Goal: Task Accomplishment & Management: Use online tool/utility

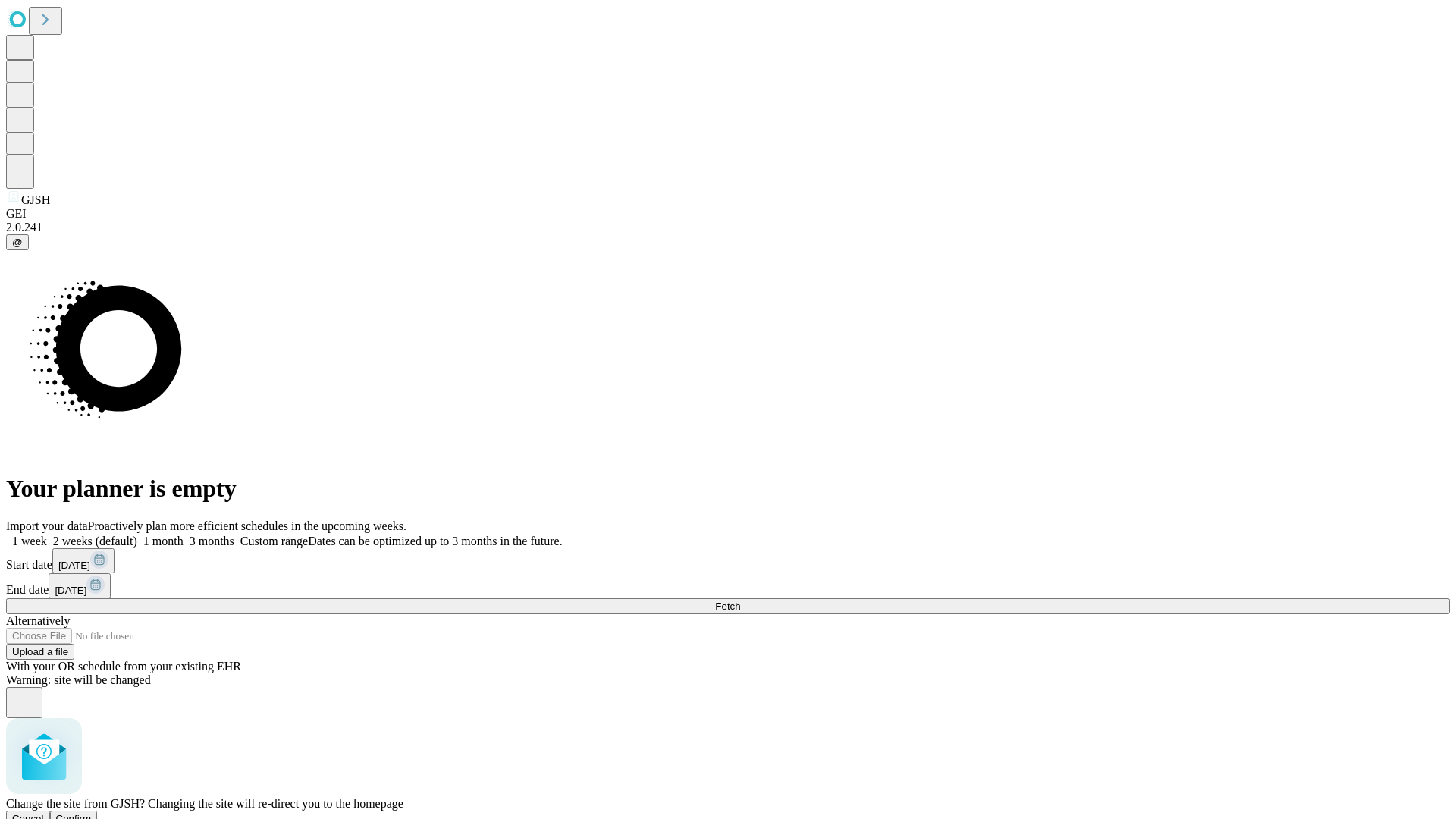
click at [91, 813] on span "Confirm" at bounding box center [74, 818] width 36 height 11
click at [138, 535] on label "2 weeks (default)" at bounding box center [92, 541] width 91 height 13
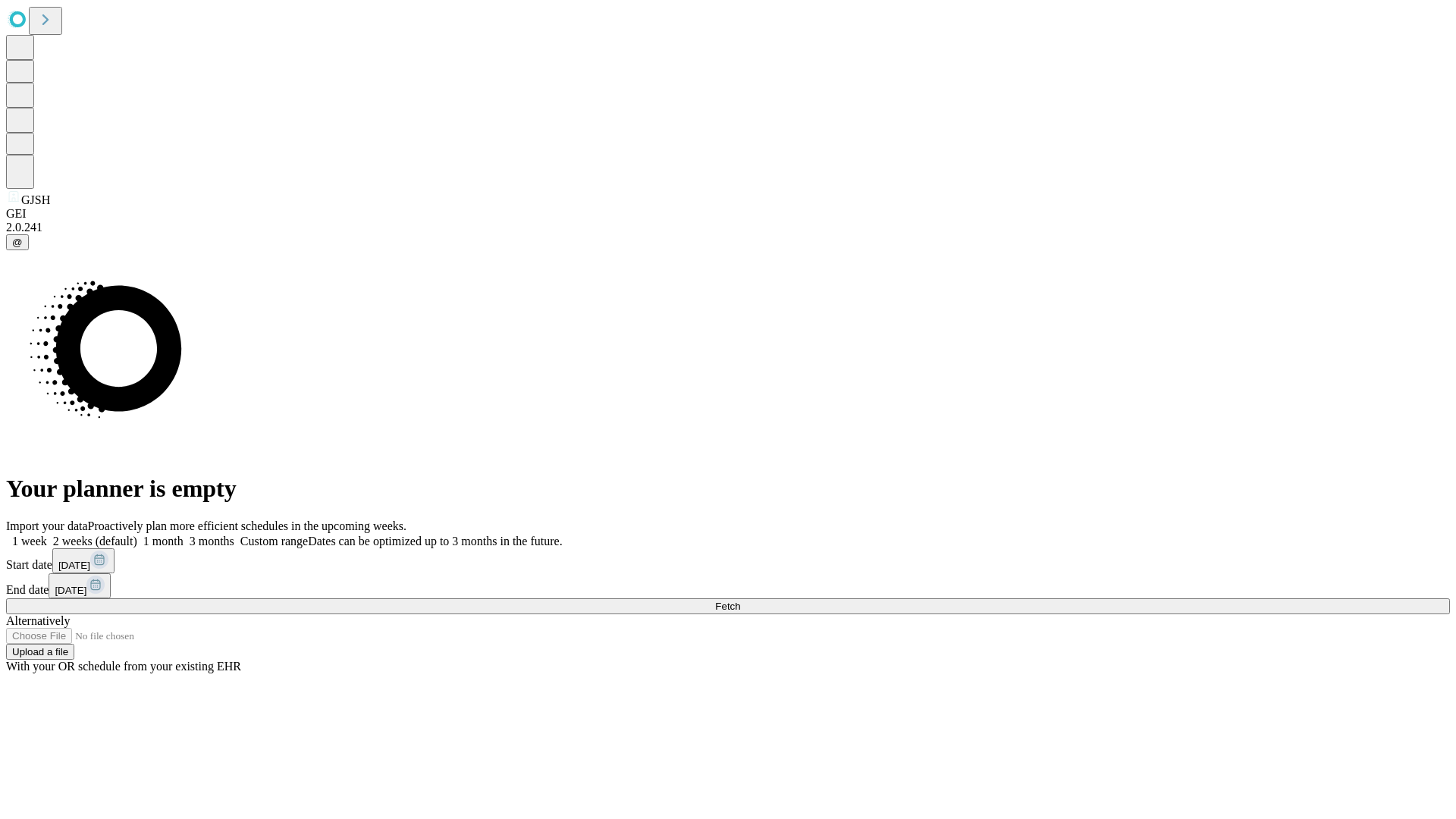
click at [740, 601] on span "Fetch" at bounding box center [727, 606] width 25 height 11
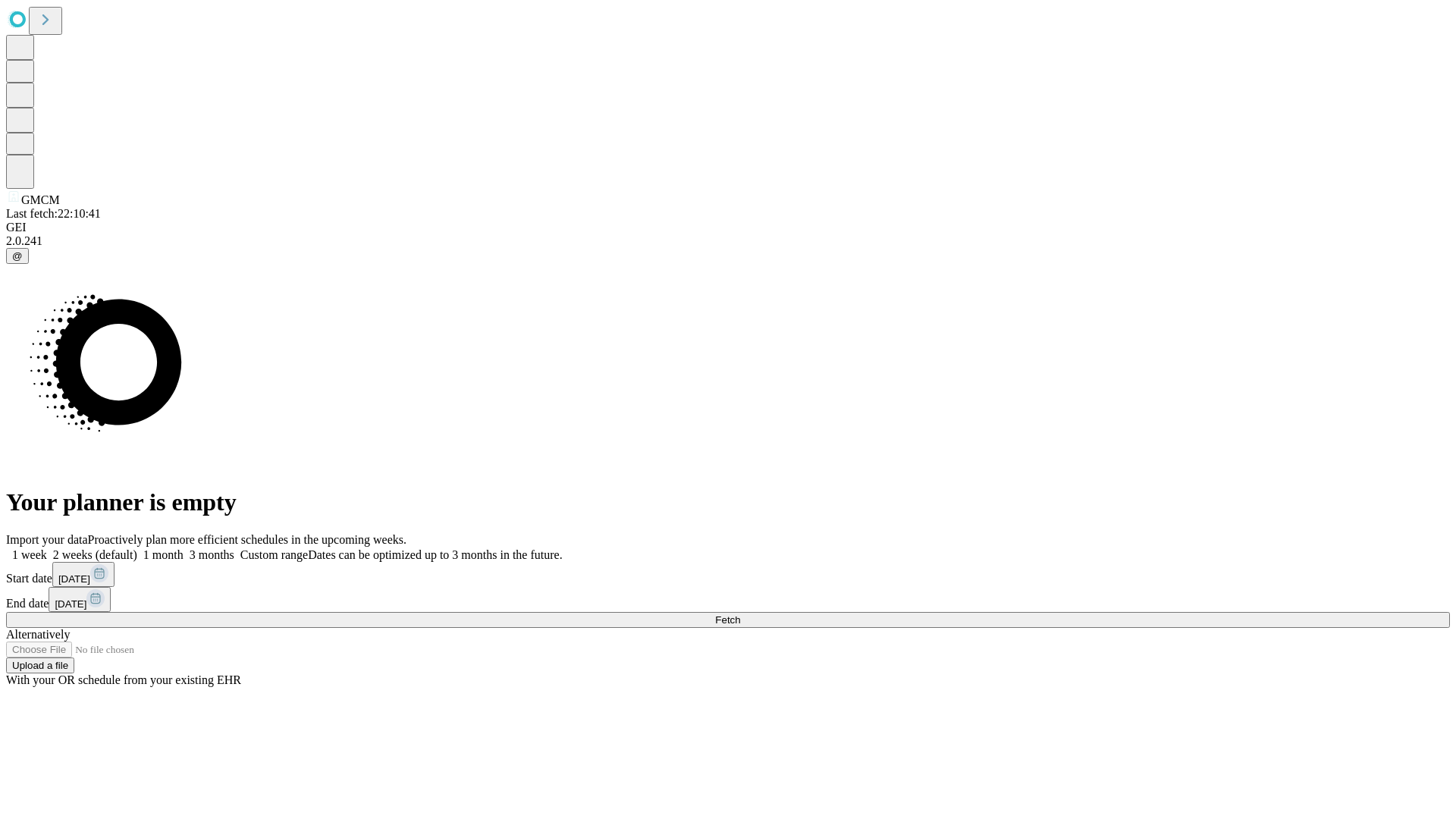
click at [138, 548] on label "2 weeks (default)" at bounding box center [92, 554] width 91 height 13
click at [740, 615] on span "Fetch" at bounding box center [727, 620] width 25 height 11
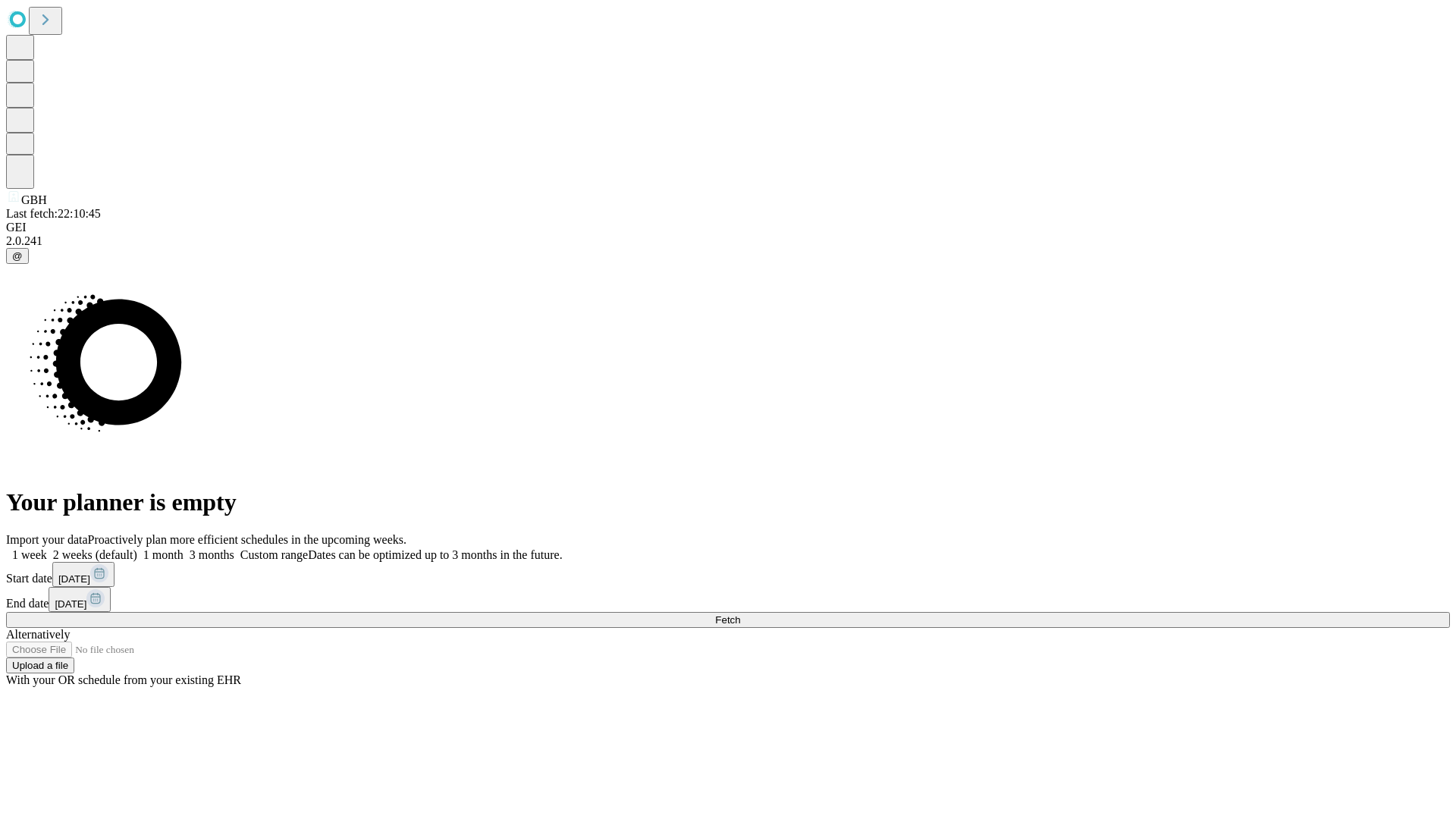
click at [138, 548] on label "2 weeks (default)" at bounding box center [92, 554] width 91 height 13
click at [740, 615] on span "Fetch" at bounding box center [727, 620] width 25 height 11
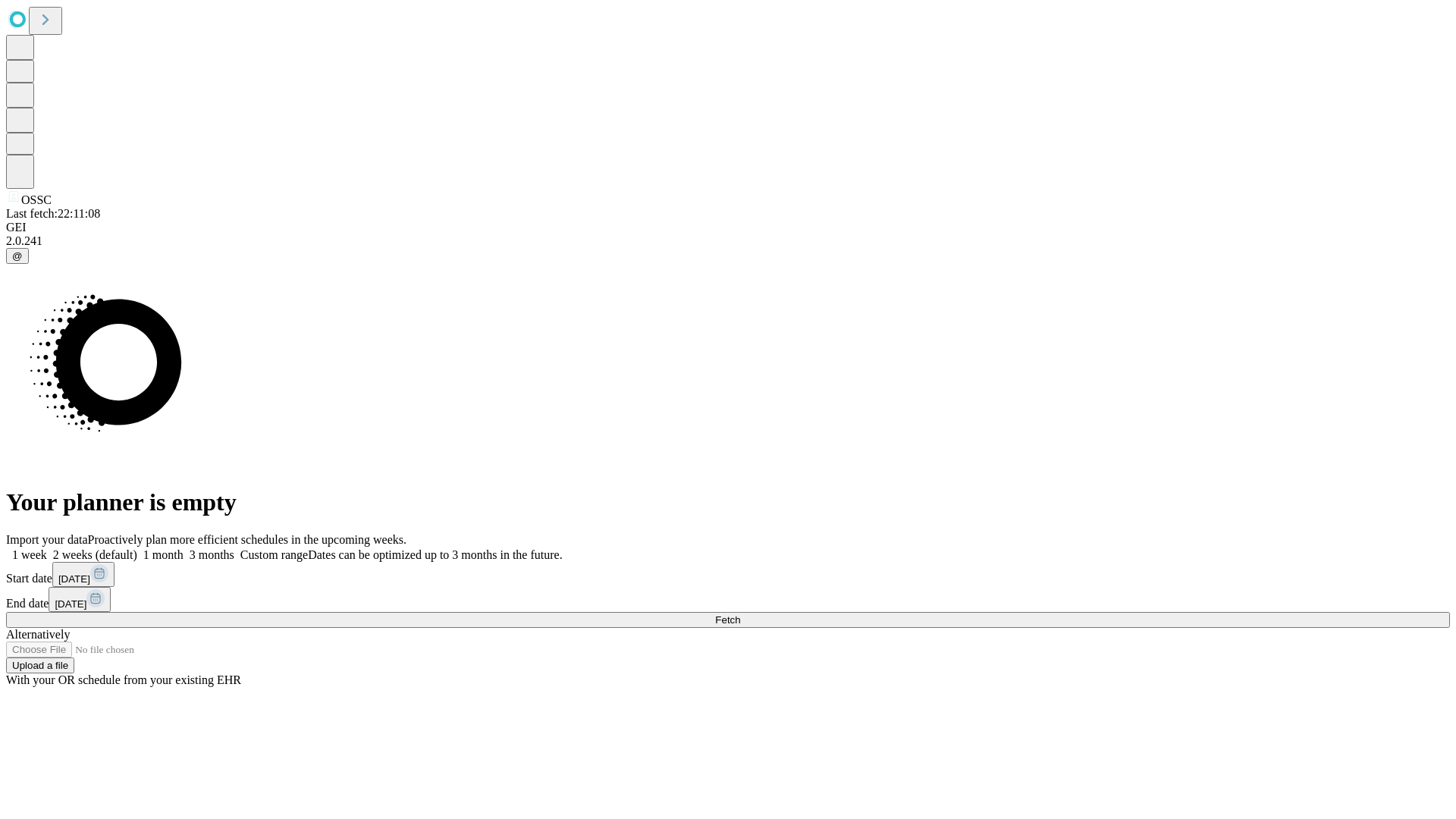
click at [138, 548] on label "2 weeks (default)" at bounding box center [92, 554] width 91 height 13
click at [740, 615] on span "Fetch" at bounding box center [727, 620] width 25 height 11
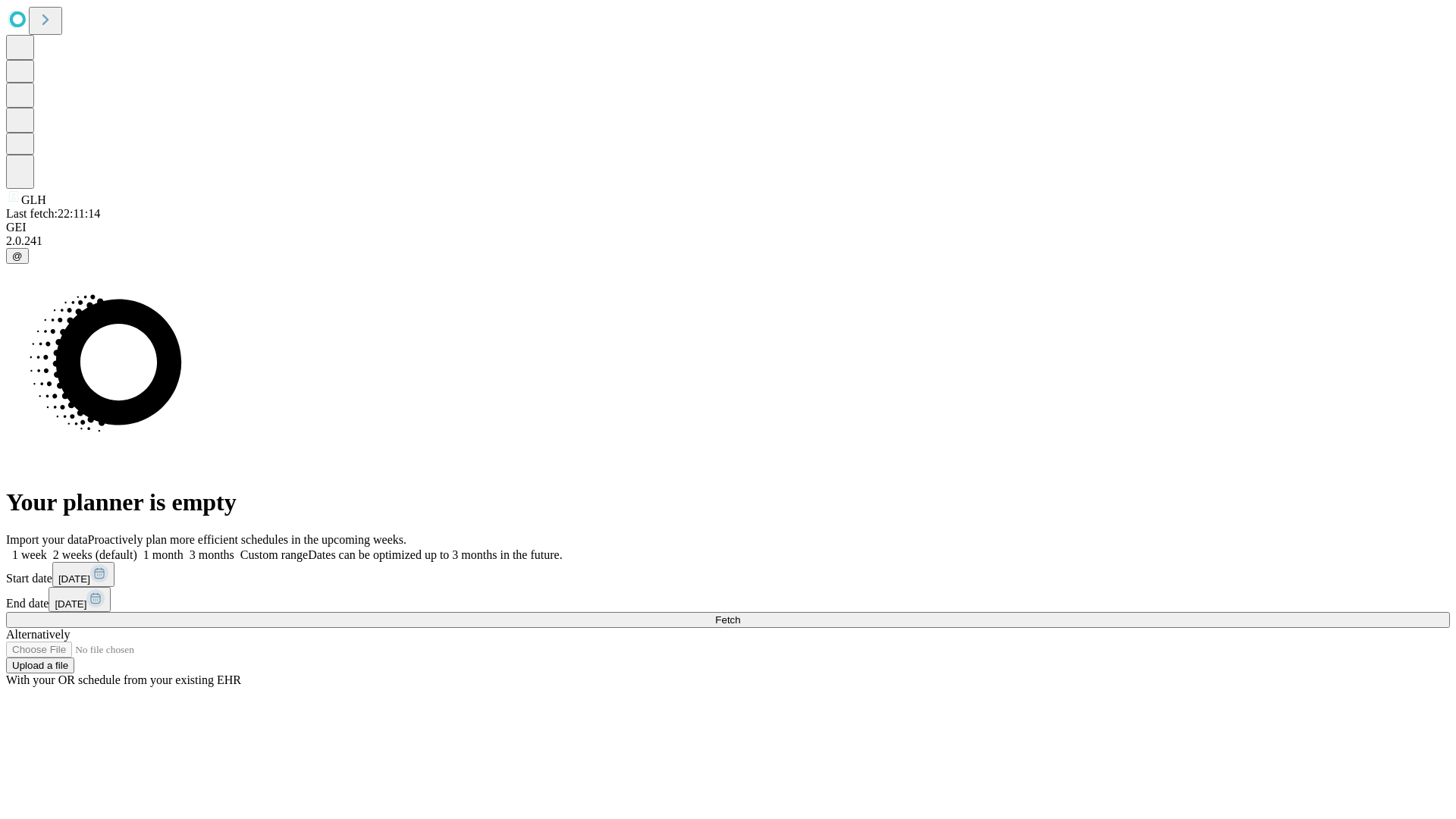
click at [138, 548] on label "2 weeks (default)" at bounding box center [92, 554] width 91 height 13
click at [740, 615] on span "Fetch" at bounding box center [727, 620] width 25 height 11
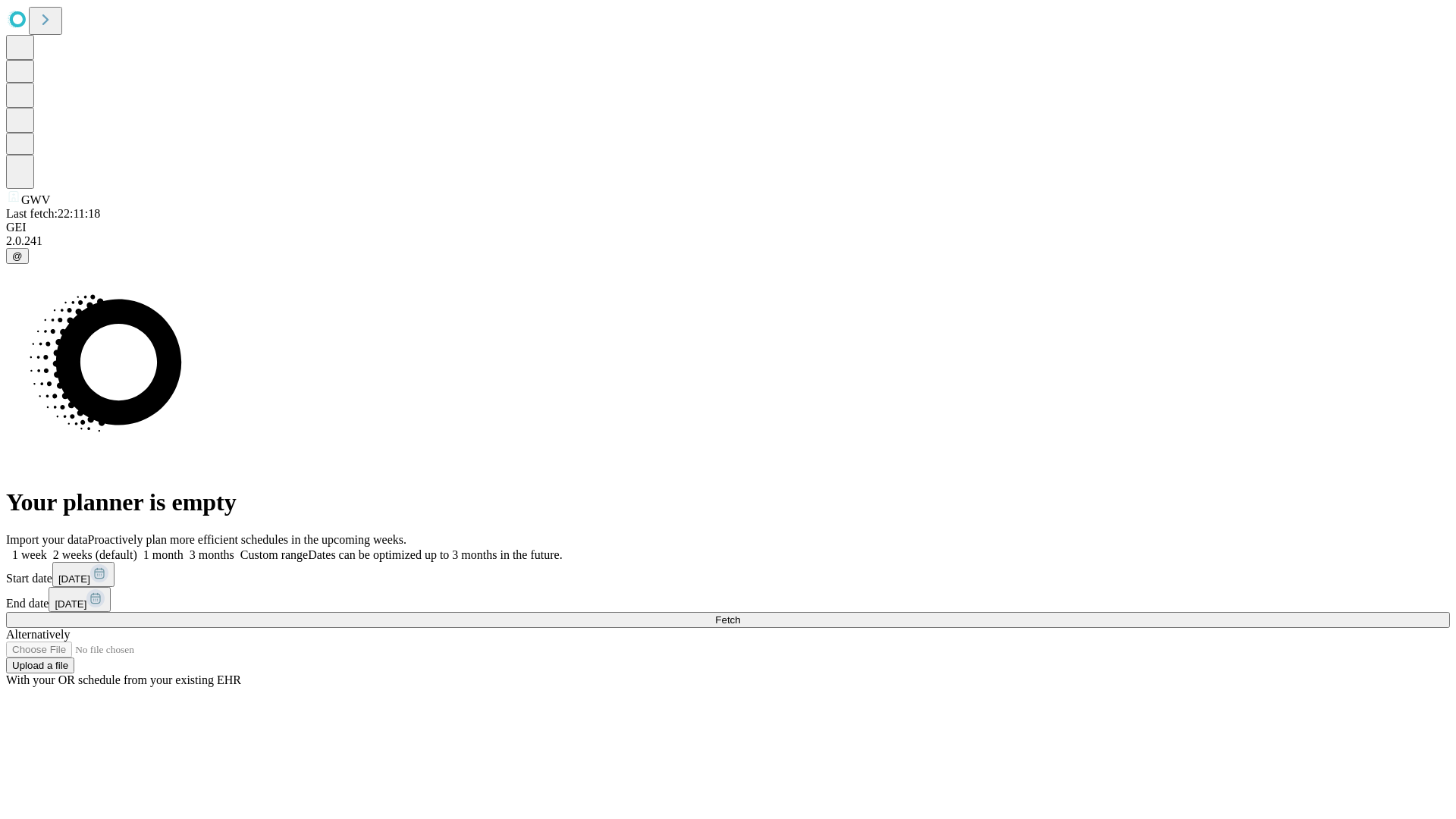
click at [740, 615] on span "Fetch" at bounding box center [727, 620] width 25 height 11
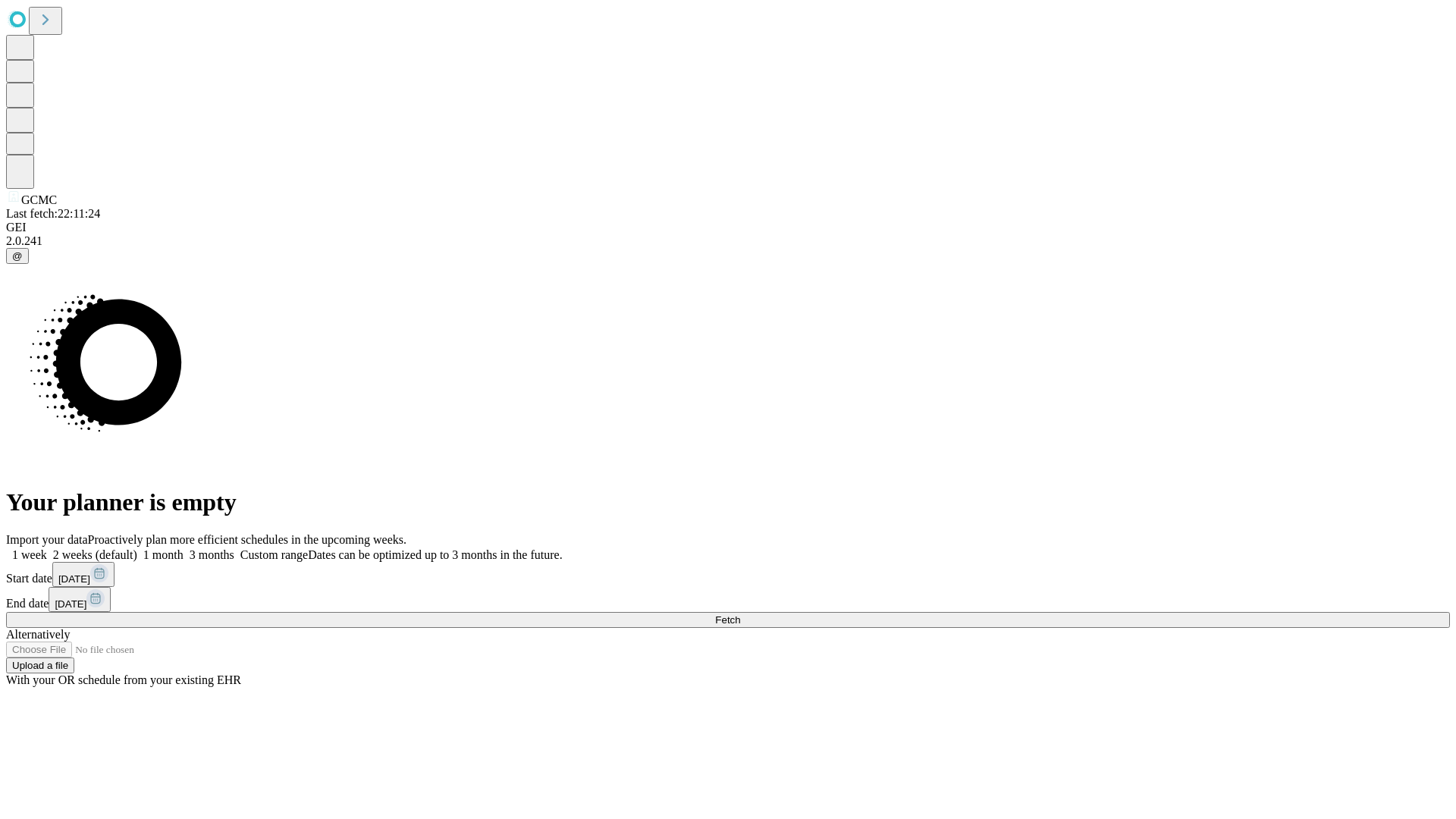
click at [138, 548] on label "2 weeks (default)" at bounding box center [92, 554] width 91 height 13
click at [740, 615] on span "Fetch" at bounding box center [727, 620] width 25 height 11
